Goal: Task Accomplishment & Management: Manage account settings

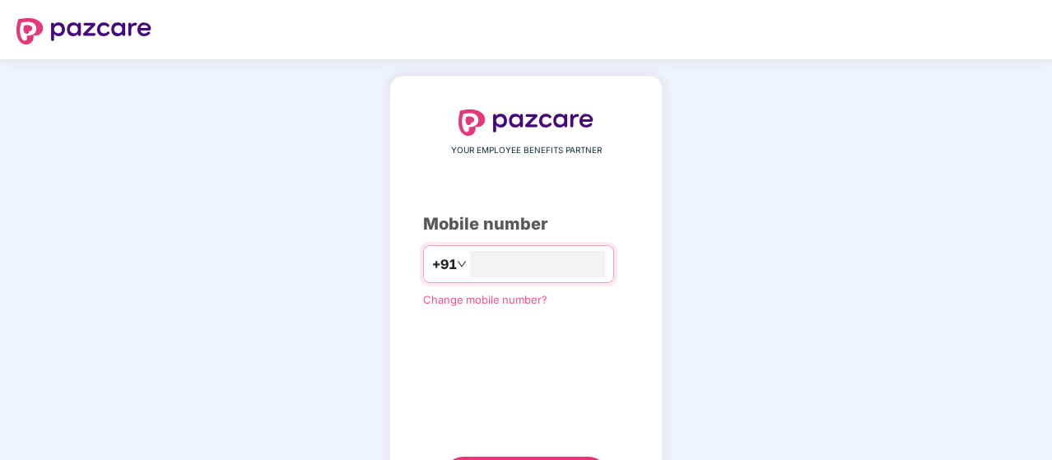
type input "*"
type input "**********"
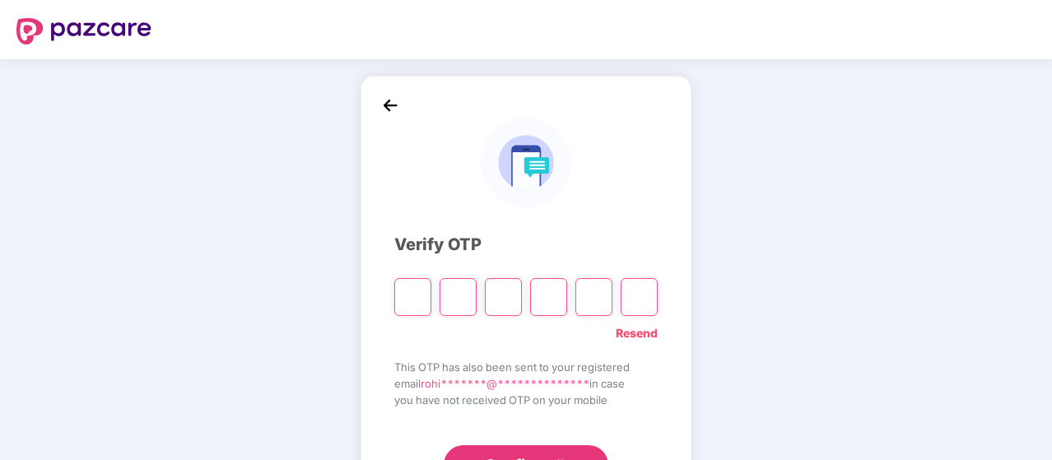
type input "*"
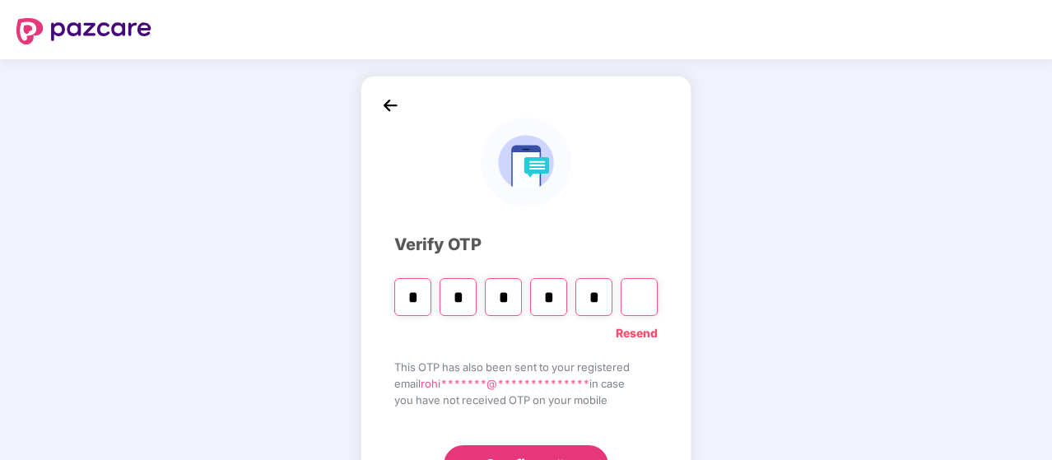
type input "*"
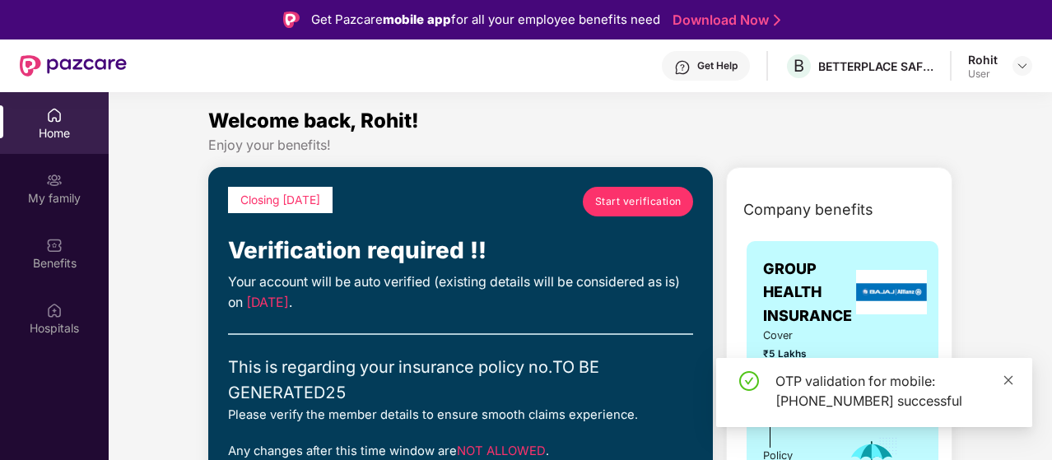
click at [1008, 380] on icon "close" at bounding box center [1009, 379] width 9 height 9
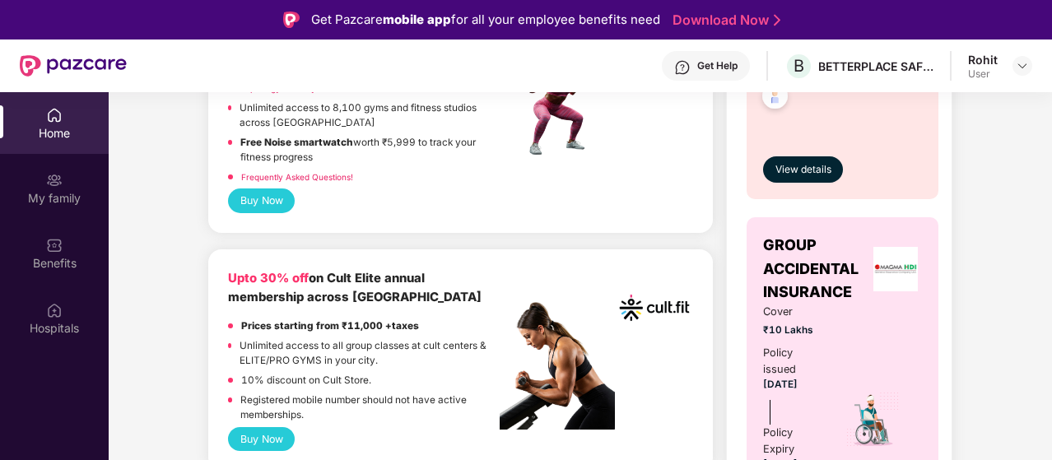
scroll to position [1247, 0]
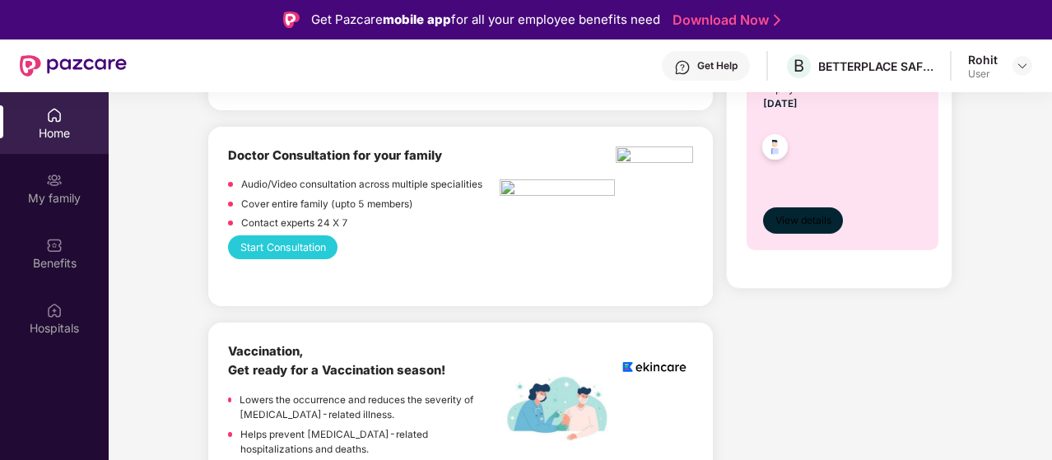
click at [789, 213] on span "View details" at bounding box center [804, 221] width 56 height 16
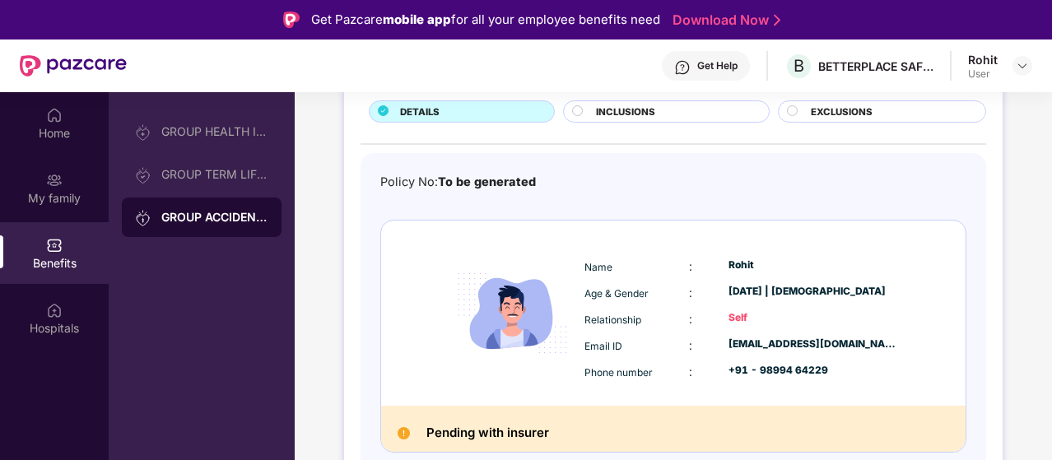
scroll to position [92, 0]
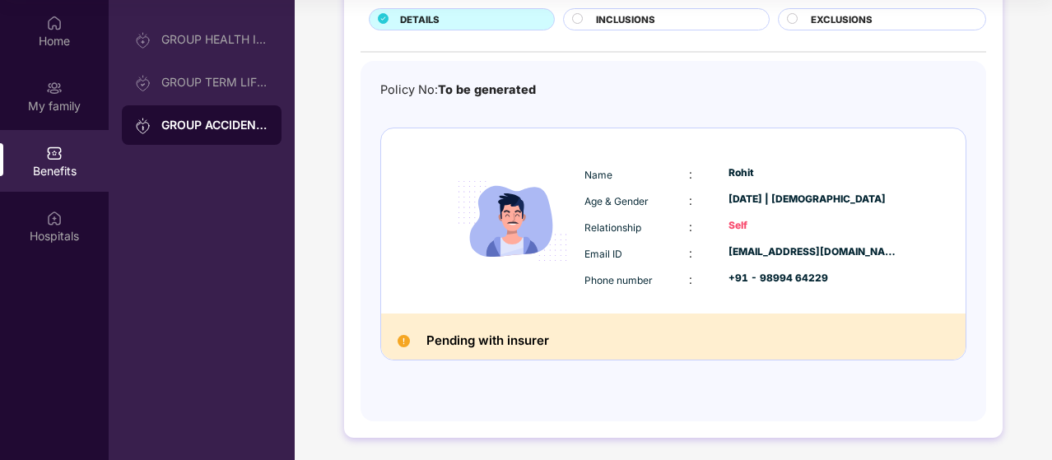
click at [577, 13] on circle at bounding box center [578, 18] width 10 height 10
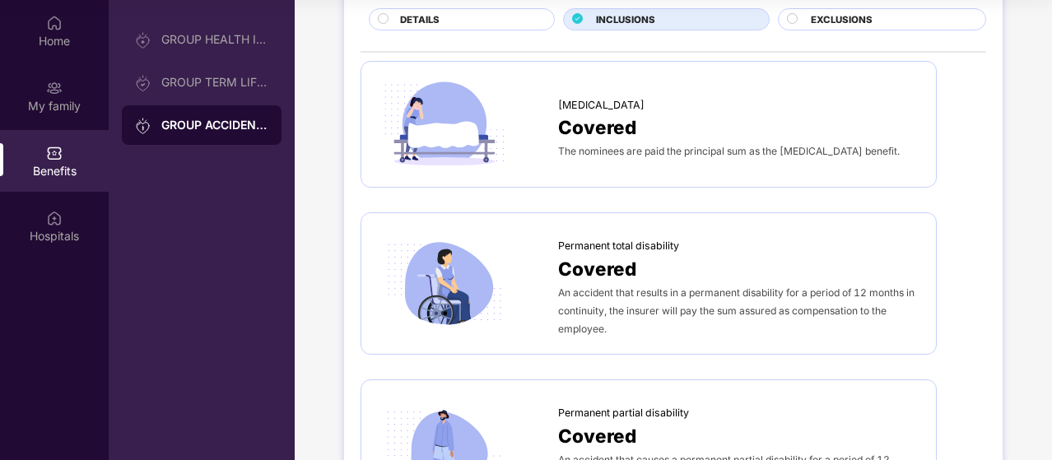
click at [792, 17] on circle at bounding box center [792, 18] width 10 height 10
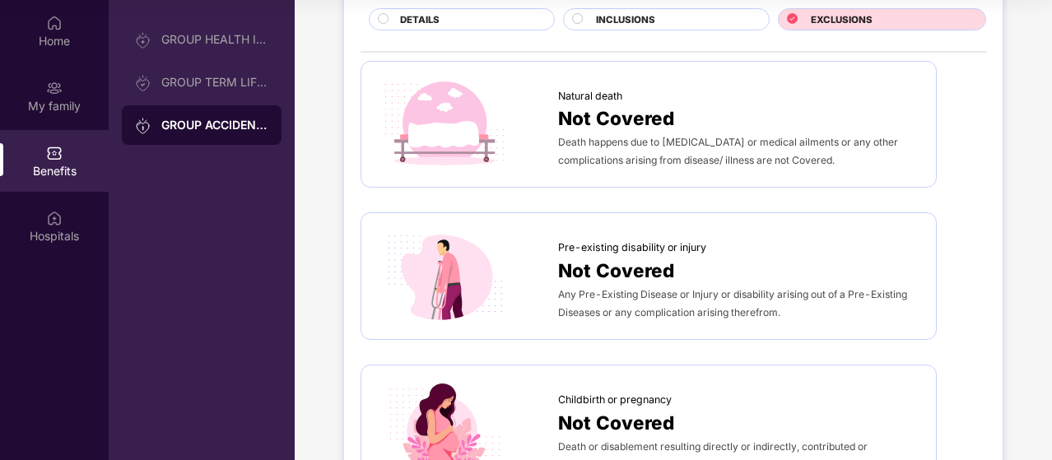
click at [389, 15] on div at bounding box center [385, 21] width 14 height 16
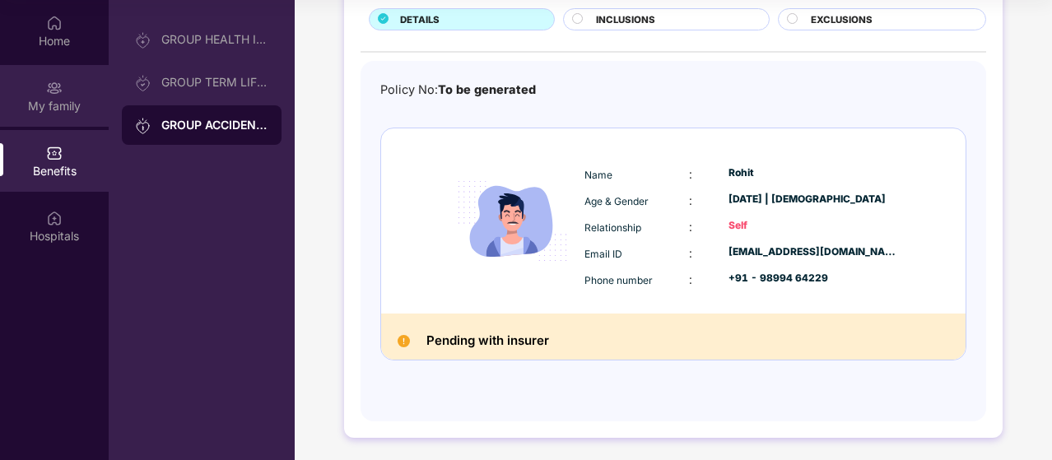
click at [78, 85] on div "My family" at bounding box center [54, 96] width 109 height 62
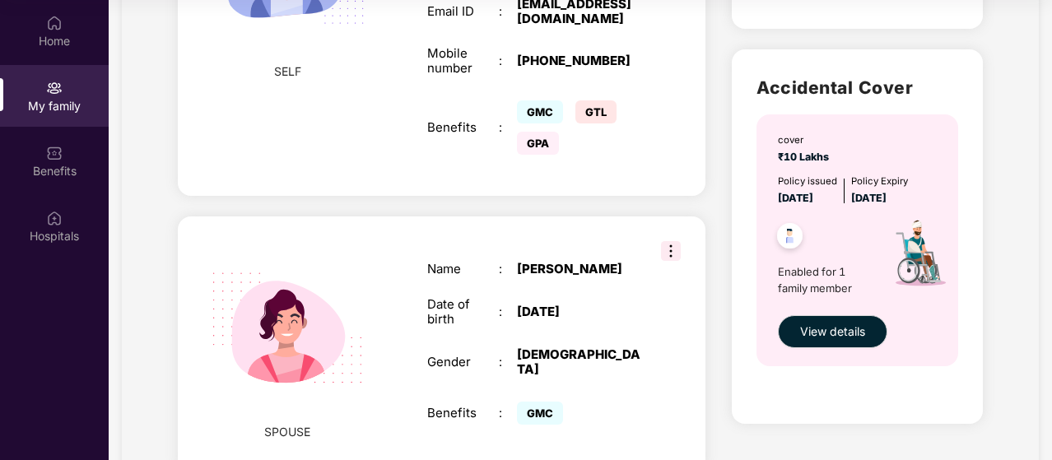
scroll to position [860, 0]
click at [681, 231] on div "SPOUSE Name : [PERSON_NAME] Date of birth : [DEMOGRAPHIC_DATA] Gender : [DEMOGR…" at bounding box center [442, 345] width 528 height 258
click at [674, 240] on img at bounding box center [671, 250] width 20 height 20
click at [698, 181] on div "Closing [DATE] Start verification Verification required !! Your account will be…" at bounding box center [442, 425] width 554 height 2365
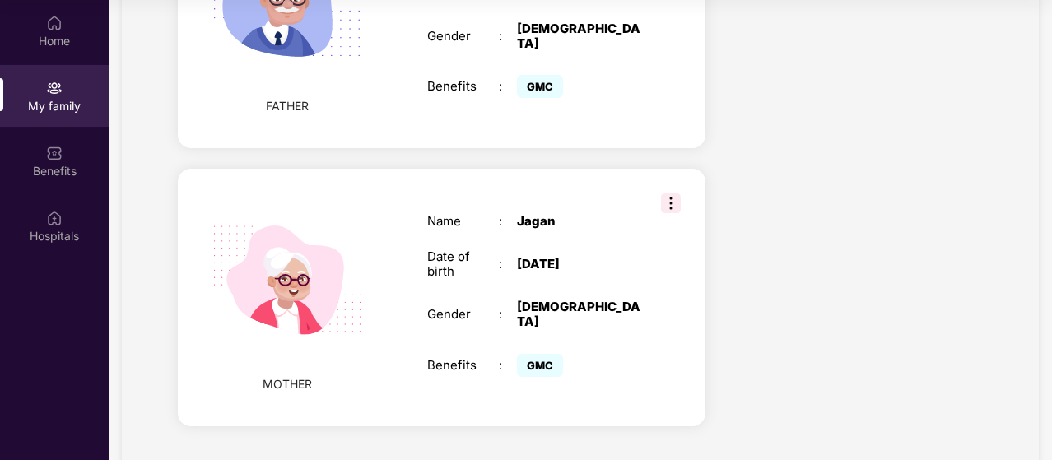
scroll to position [2039, 0]
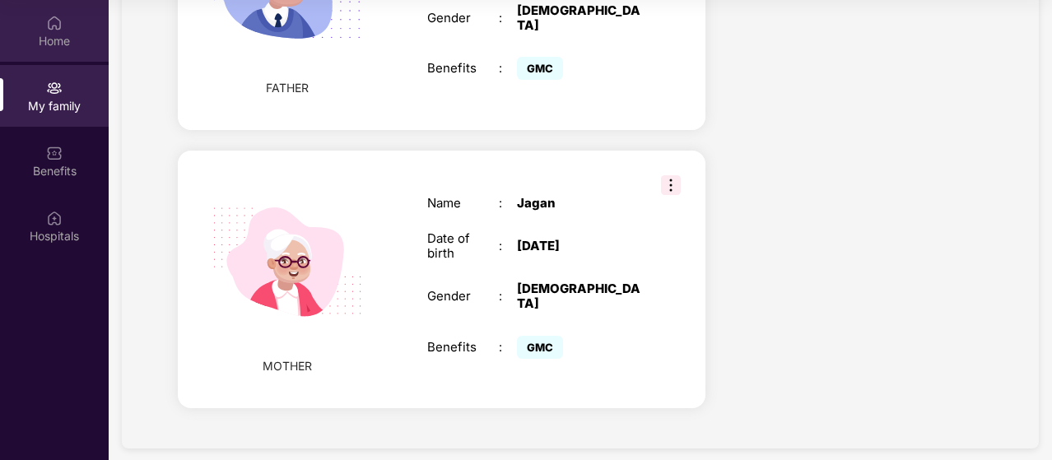
click at [48, 45] on div "Home" at bounding box center [54, 41] width 109 height 16
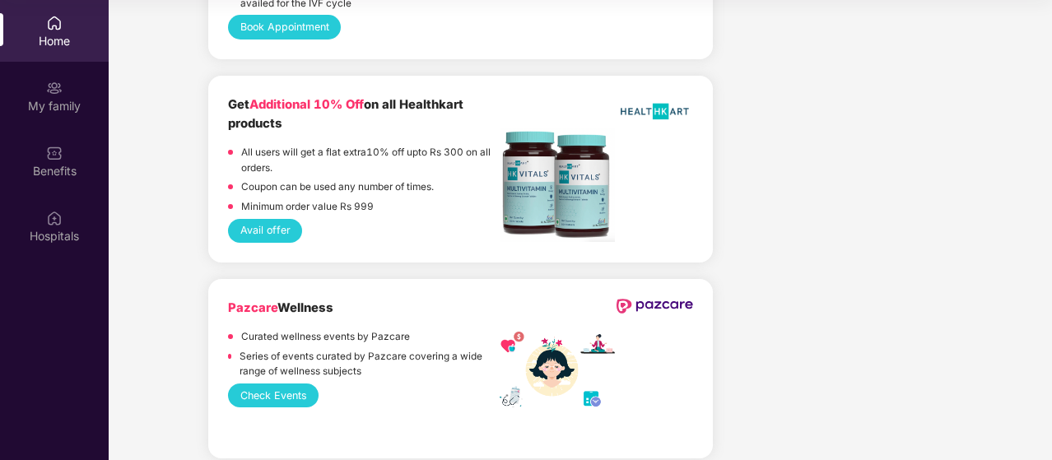
scroll to position [91, 0]
